Goal: Transaction & Acquisition: Purchase product/service

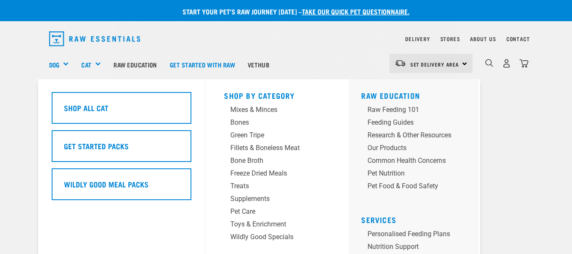
click at [97, 62] on div "Cat" at bounding box center [94, 64] width 26 height 34
click at [84, 63] on link "Cat" at bounding box center [86, 65] width 10 height 10
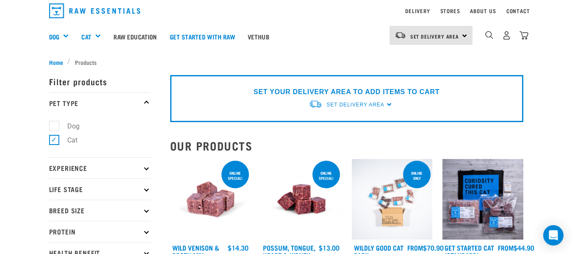
scroll to position [42, 0]
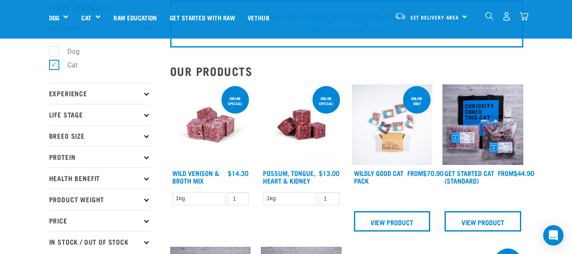
click at [66, 92] on p "Experience" at bounding box center [100, 93] width 102 height 21
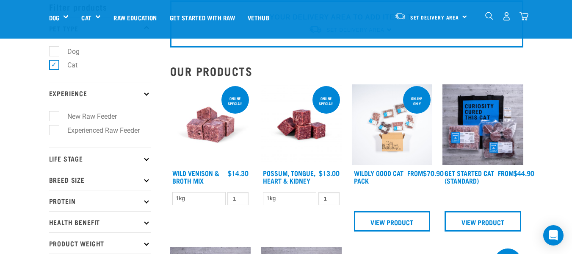
click at [54, 130] on label "Experienced Raw Feeder" at bounding box center [98, 130] width 89 height 11
click at [53, 130] on input "Experienced Raw Feeder" at bounding box center [52, 129] width 6 height 6
checkbox input "true"
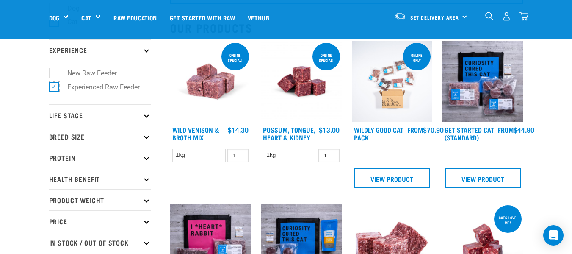
scroll to position [127, 0]
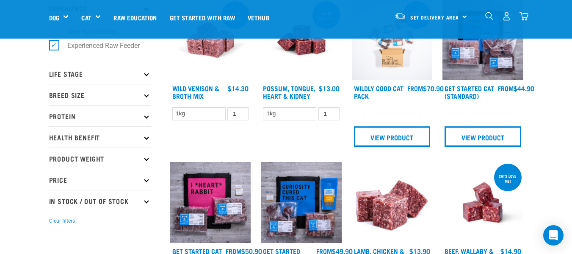
click at [50, 73] on p "Life Stage" at bounding box center [100, 73] width 102 height 21
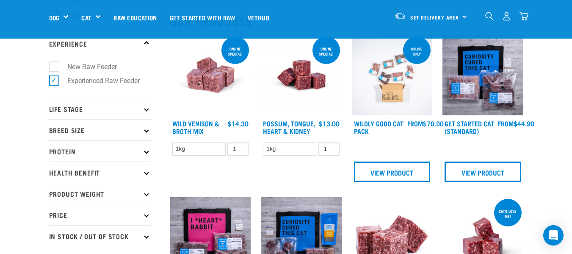
scroll to position [85, 0]
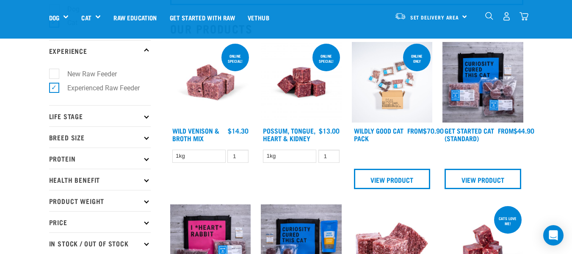
click at [53, 114] on p "Life Stage" at bounding box center [100, 115] width 102 height 21
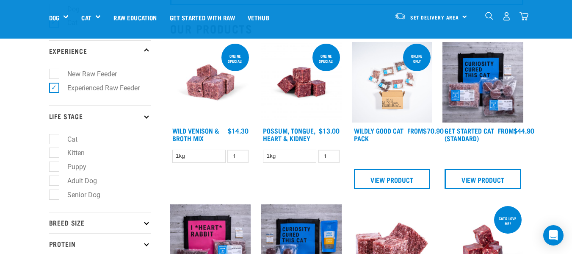
click at [54, 137] on label "Cat" at bounding box center [67, 139] width 27 height 11
click at [53, 137] on input "Cat" at bounding box center [52, 138] width 6 height 6
checkbox input "true"
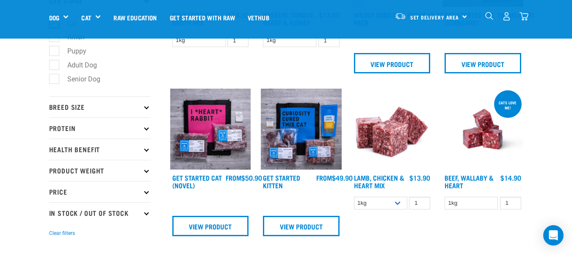
scroll to position [212, 0]
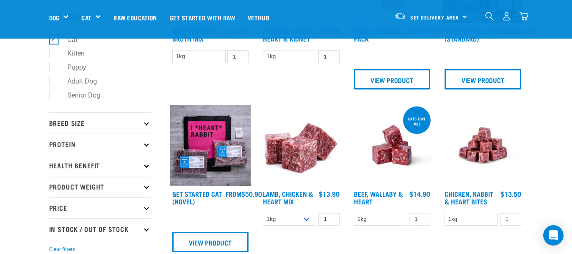
scroll to position [169, 0]
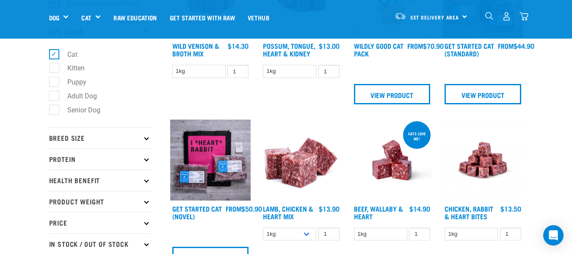
click at [53, 136] on p "Breed Size" at bounding box center [100, 137] width 102 height 21
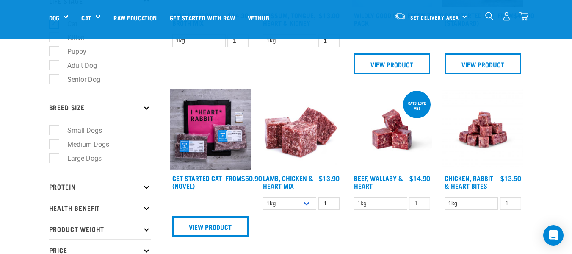
scroll to position [254, 0]
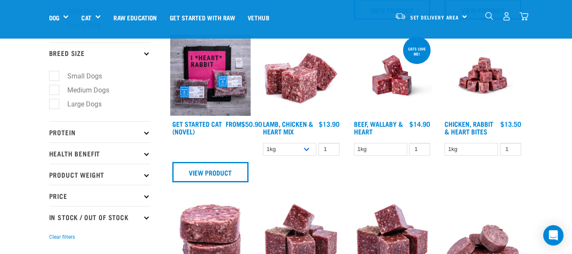
click at [55, 132] on p "Protein" at bounding box center [100, 131] width 102 height 21
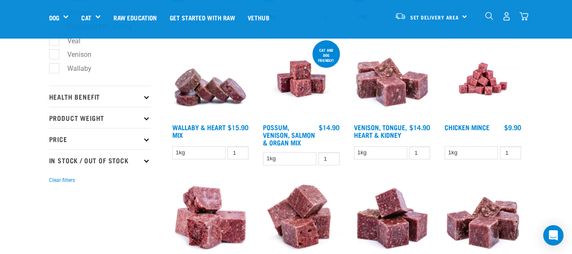
scroll to position [550, 0]
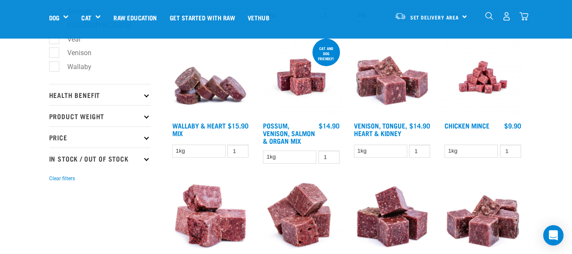
click at [58, 96] on p "Health Benefit" at bounding box center [100, 94] width 102 height 21
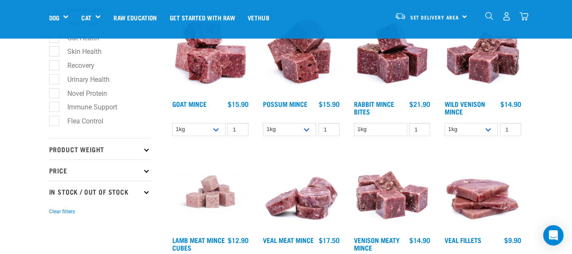
scroll to position [720, 0]
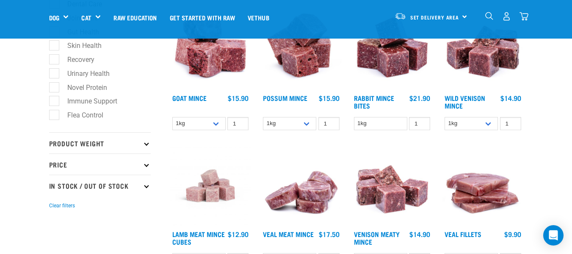
click at [60, 140] on p "Product Weight" at bounding box center [100, 142] width 102 height 21
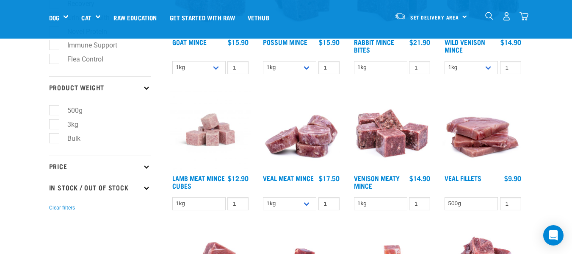
scroll to position [805, 0]
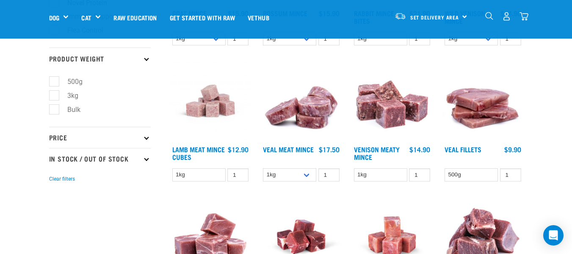
click at [53, 135] on p "Price" at bounding box center [100, 137] width 102 height 21
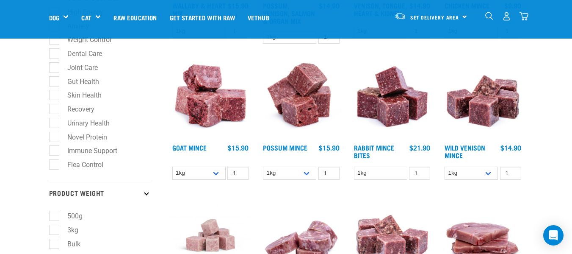
scroll to position [677, 0]
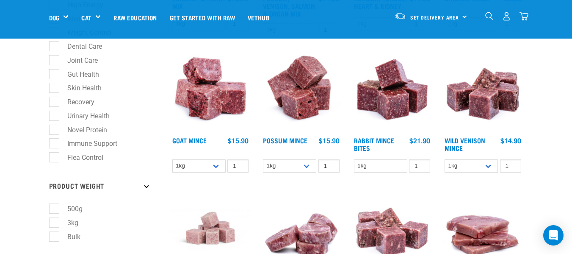
click at [208, 95] on img at bounding box center [210, 92] width 81 height 81
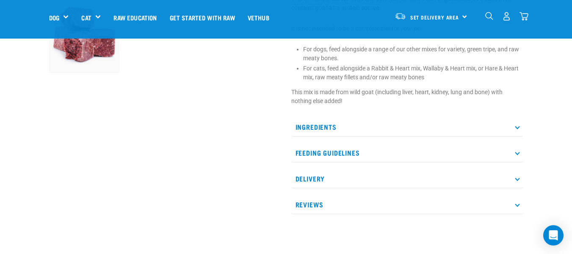
scroll to position [296, 0]
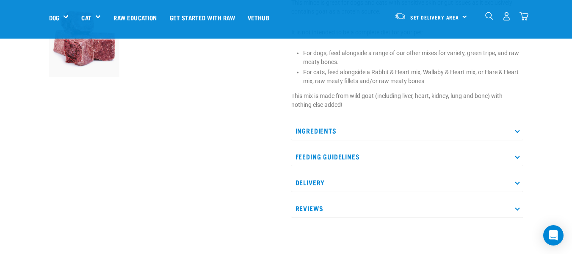
click at [309, 130] on p "Ingredients" at bounding box center [407, 130] width 232 height 19
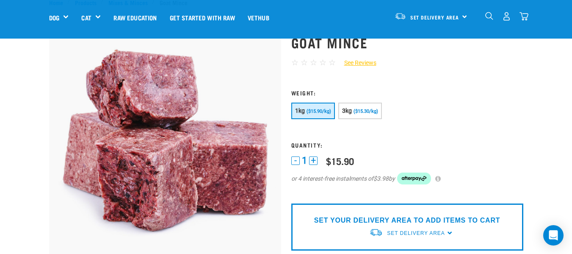
scroll to position [42, 0]
